Goal: Find specific page/section: Find specific page/section

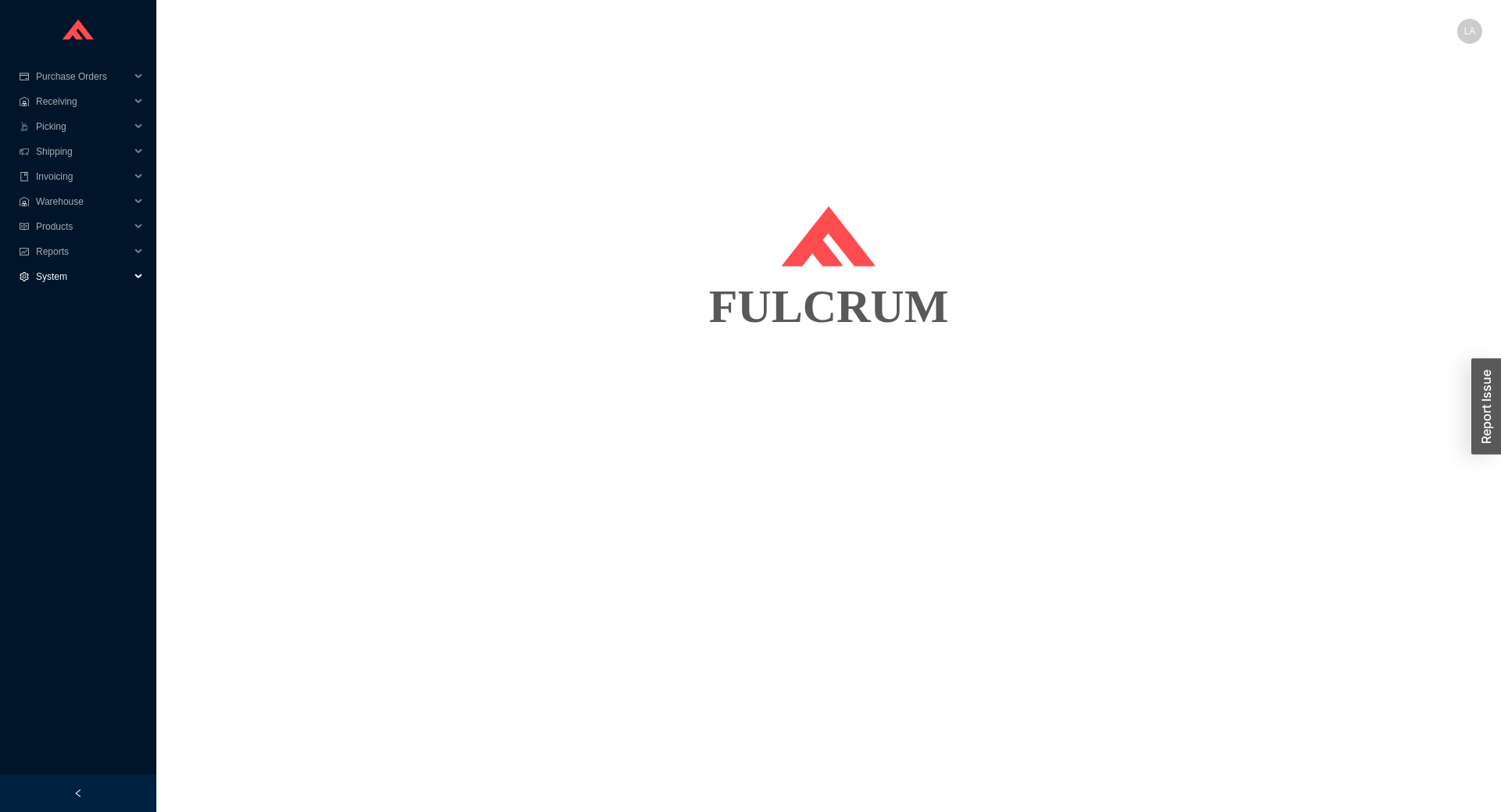
click at [65, 264] on span "System" at bounding box center [82, 276] width 93 height 25
click at [74, 327] on link "Suppliers" at bounding box center [57, 327] width 39 height 11
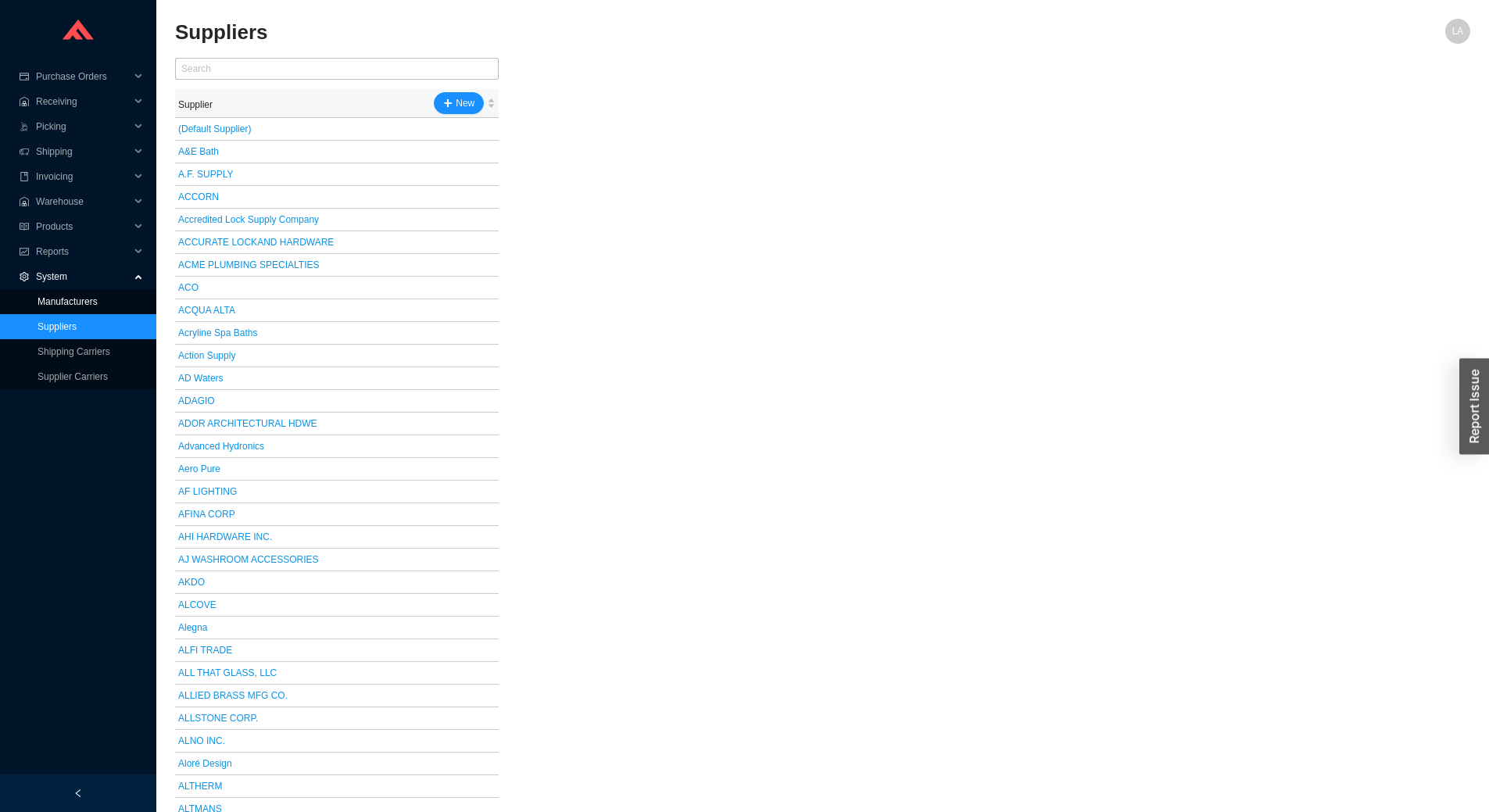
click at [79, 296] on link "Manufacturers" at bounding box center [68, 302] width 60 height 11
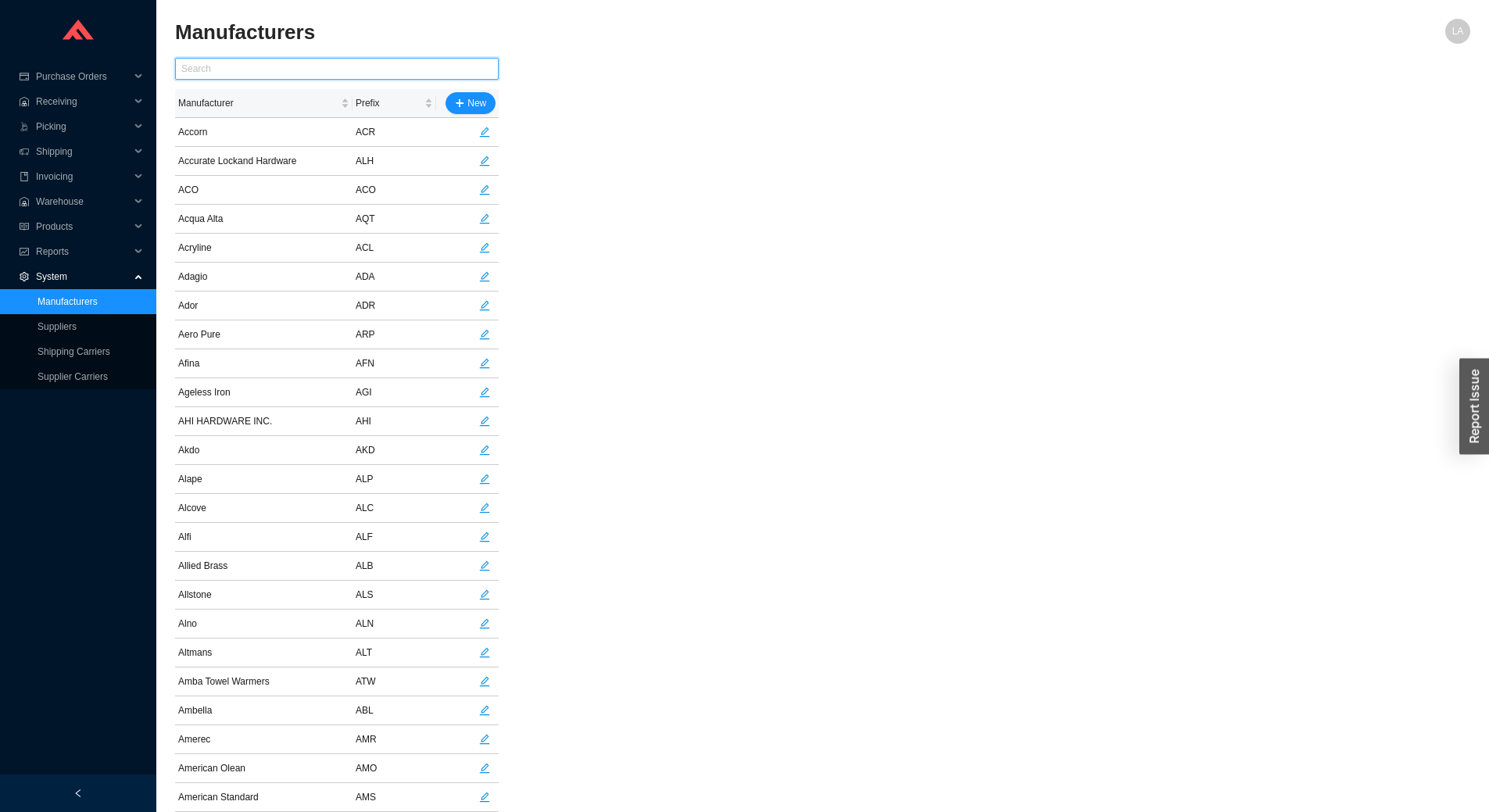
click at [264, 62] on input "text" at bounding box center [337, 69] width 324 height 22
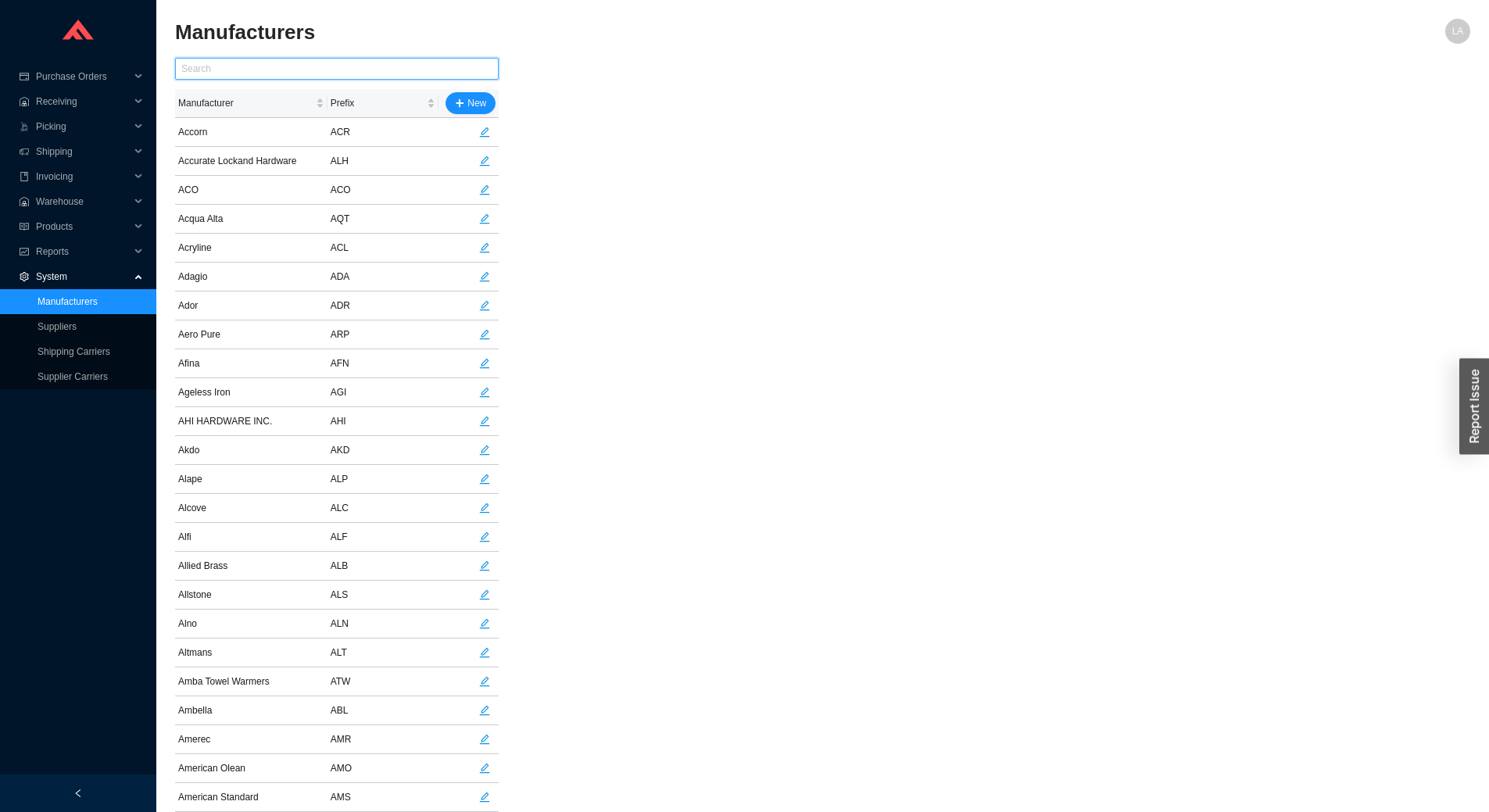
click at [233, 74] on input "text" at bounding box center [337, 69] width 324 height 22
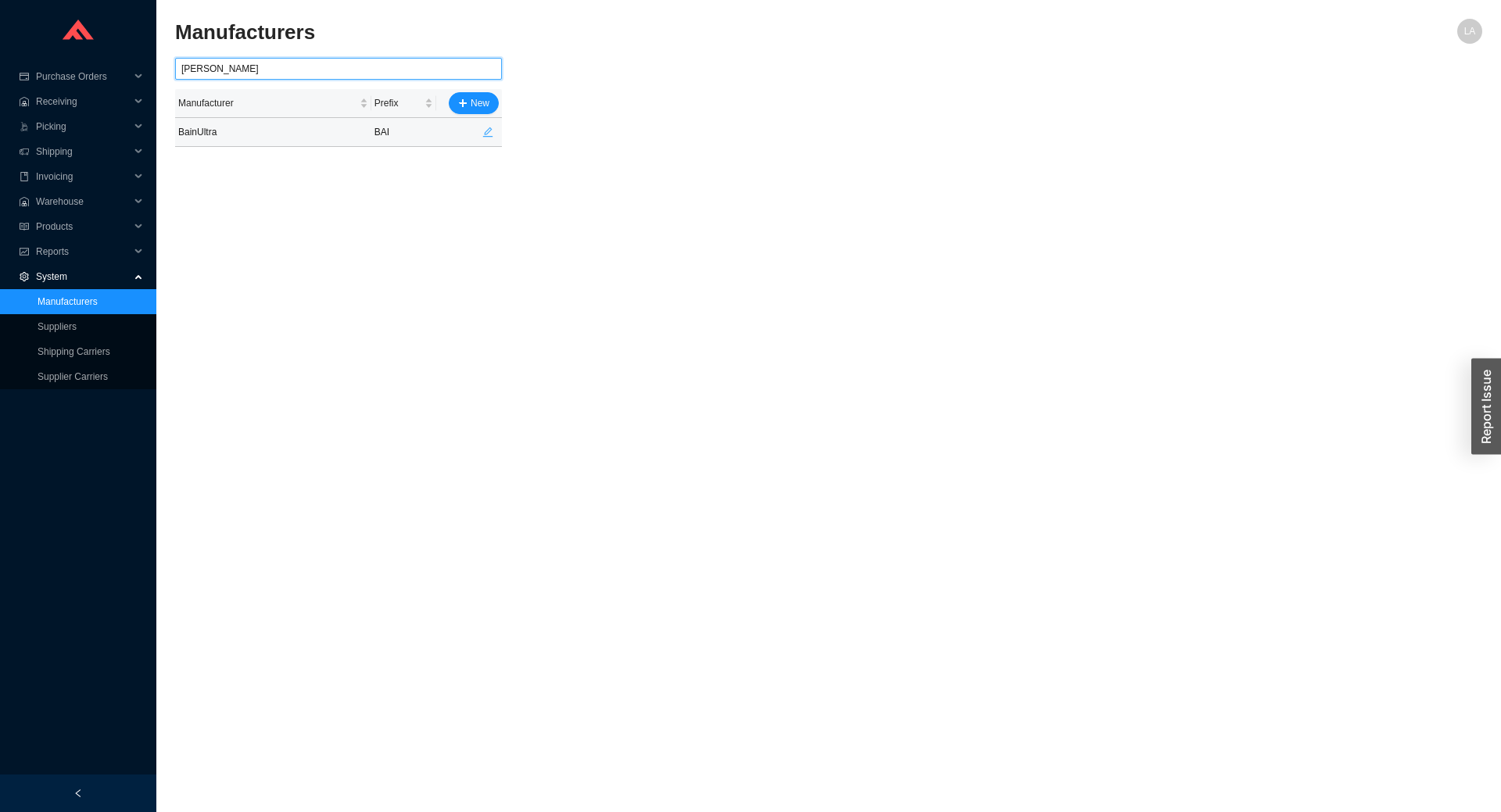
type input "[PERSON_NAME]"
click at [482, 134] on span "edit" at bounding box center [488, 132] width 20 height 11
